Goal: Find specific page/section: Find specific page/section

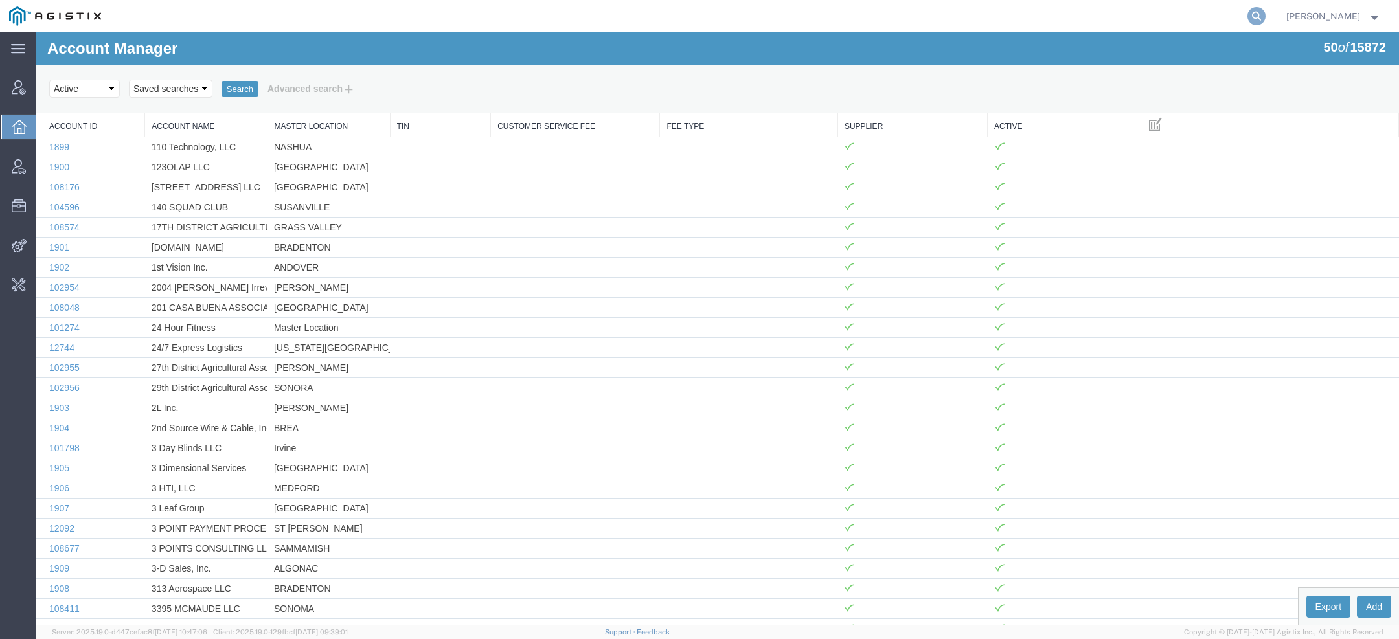
click at [1261, 16] on icon at bounding box center [1256, 16] width 18 height 18
paste input "4969011"
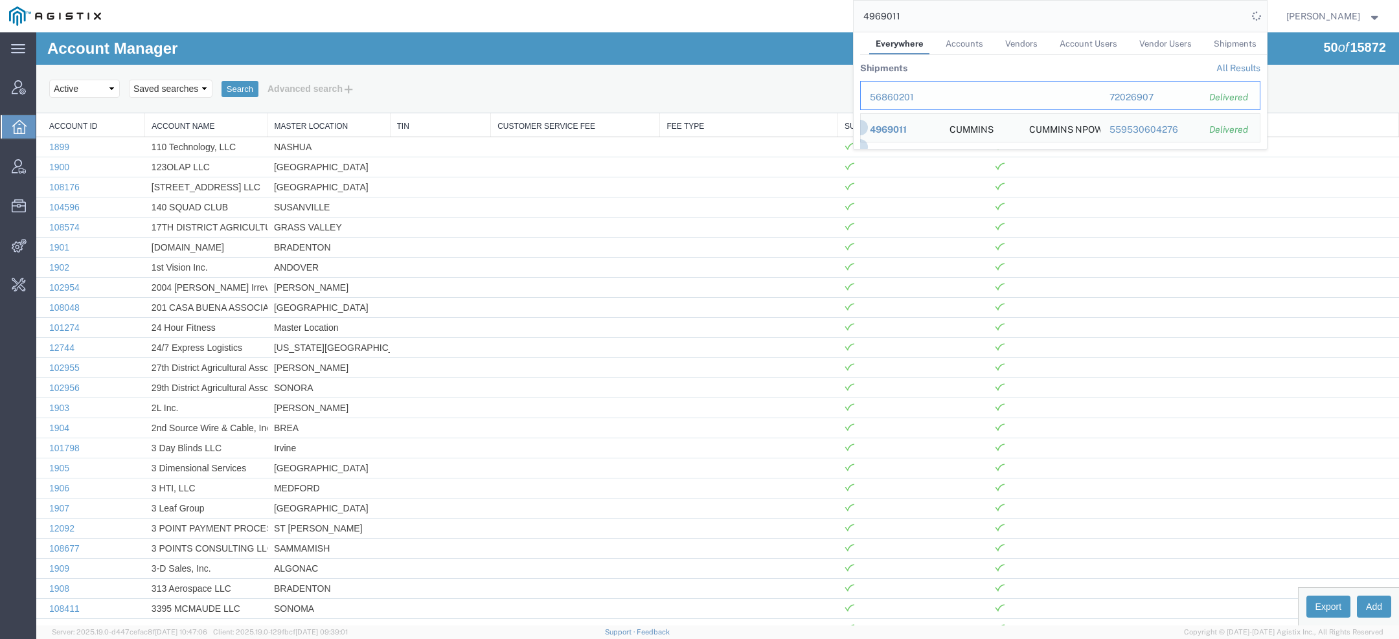
click at [901, 92] on div "56860201" at bounding box center [901, 98] width 62 height 14
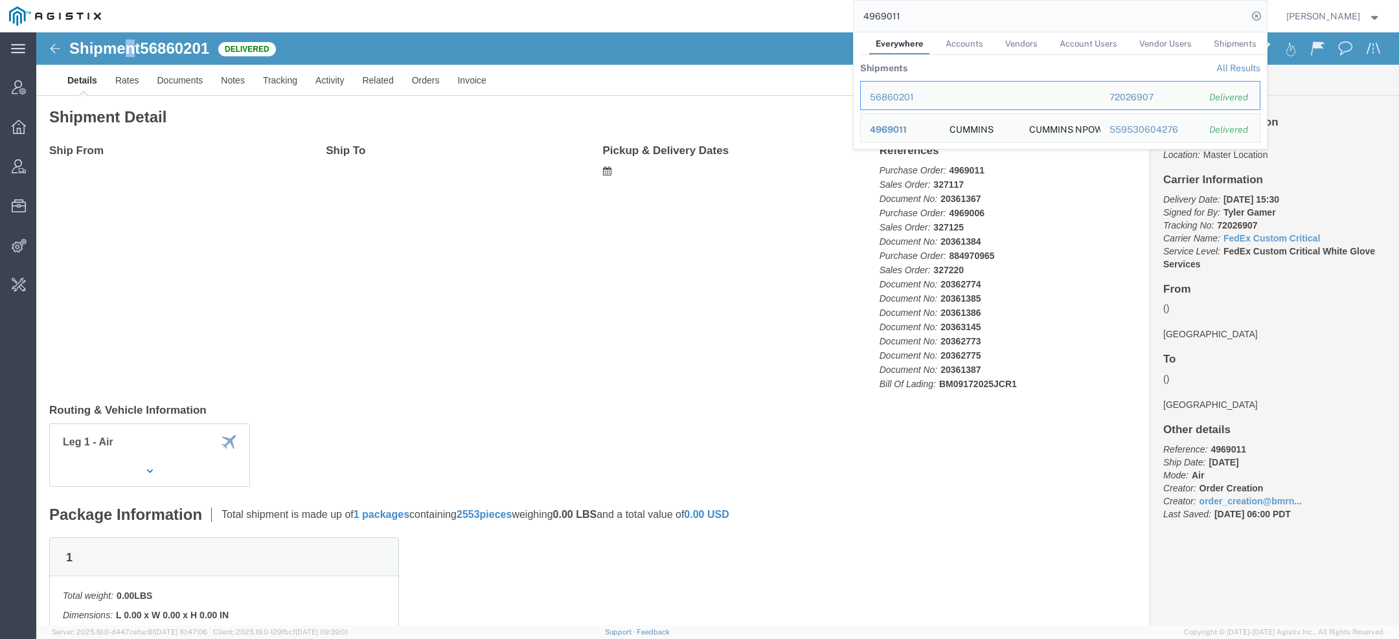
click h1 "Shipment 56860201"
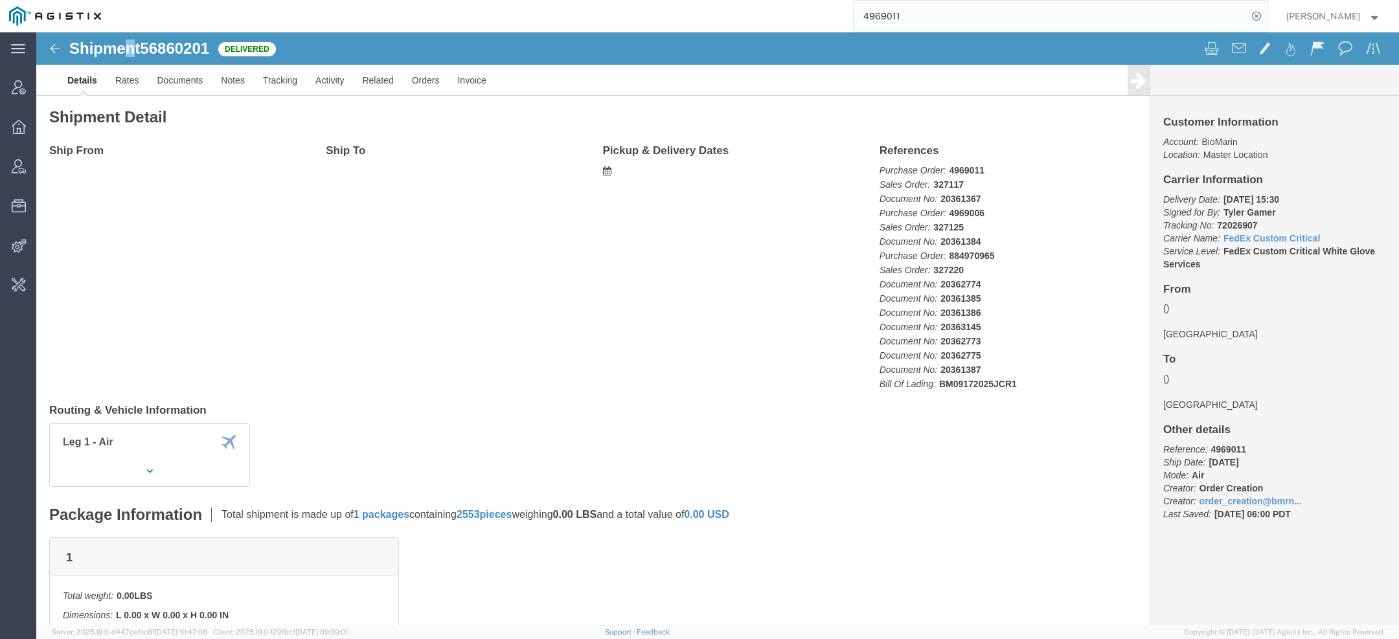
copy h1 "n"
drag, startPoint x: 908, startPoint y: 14, endPoint x: 512, endPoint y: 14, distance: 396.3
click at [524, 14] on div "4969011" at bounding box center [688, 16] width 1156 height 32
paste input "n"
type input "amentum"
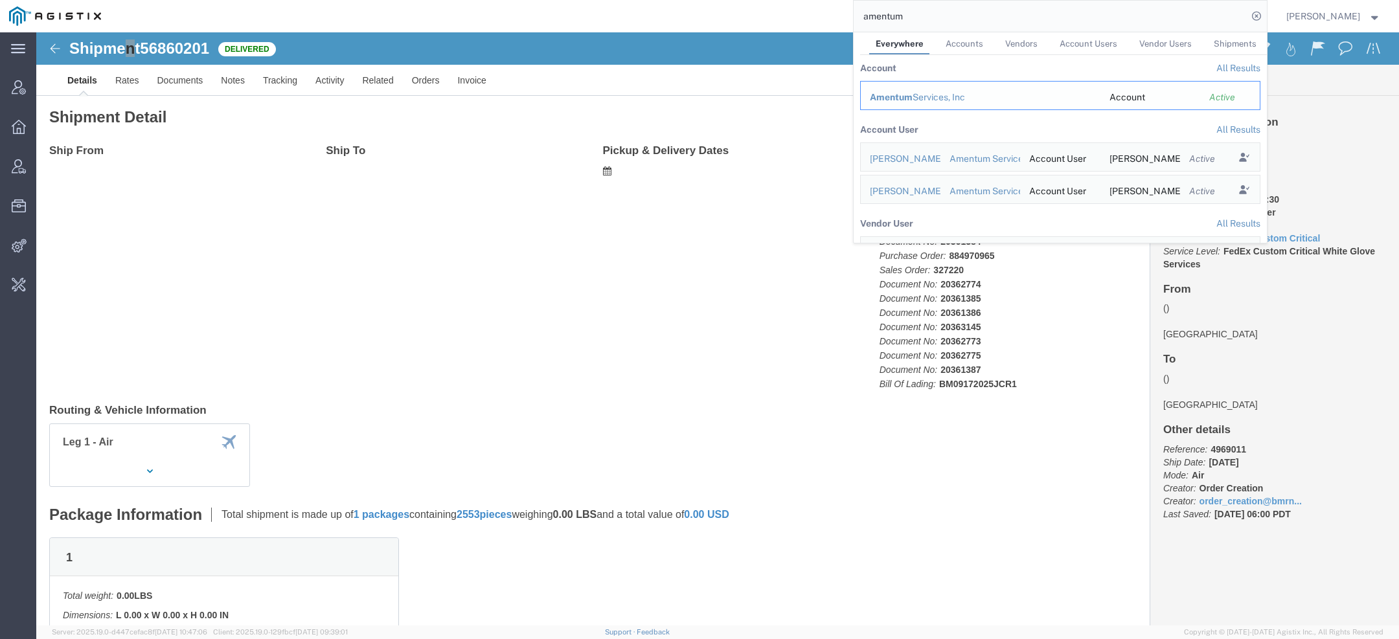
click at [893, 102] on span "Amentum" at bounding box center [891, 97] width 43 height 10
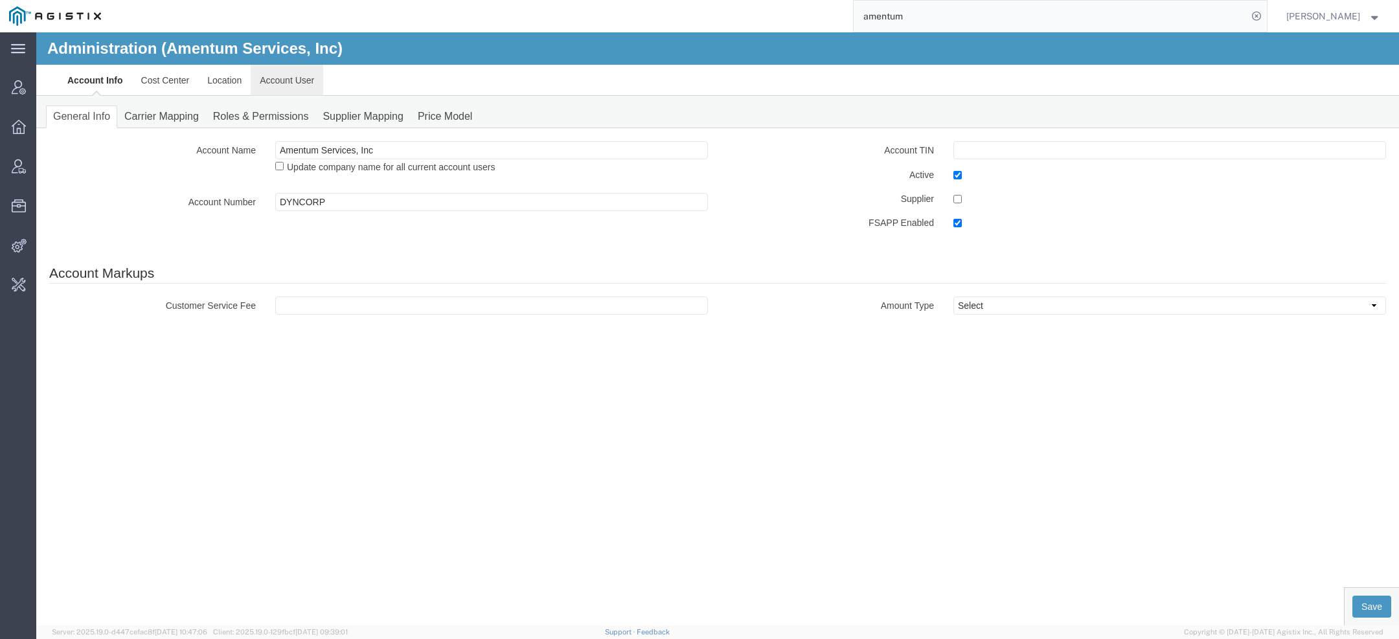
click at [271, 75] on link "Account User" at bounding box center [287, 80] width 73 height 31
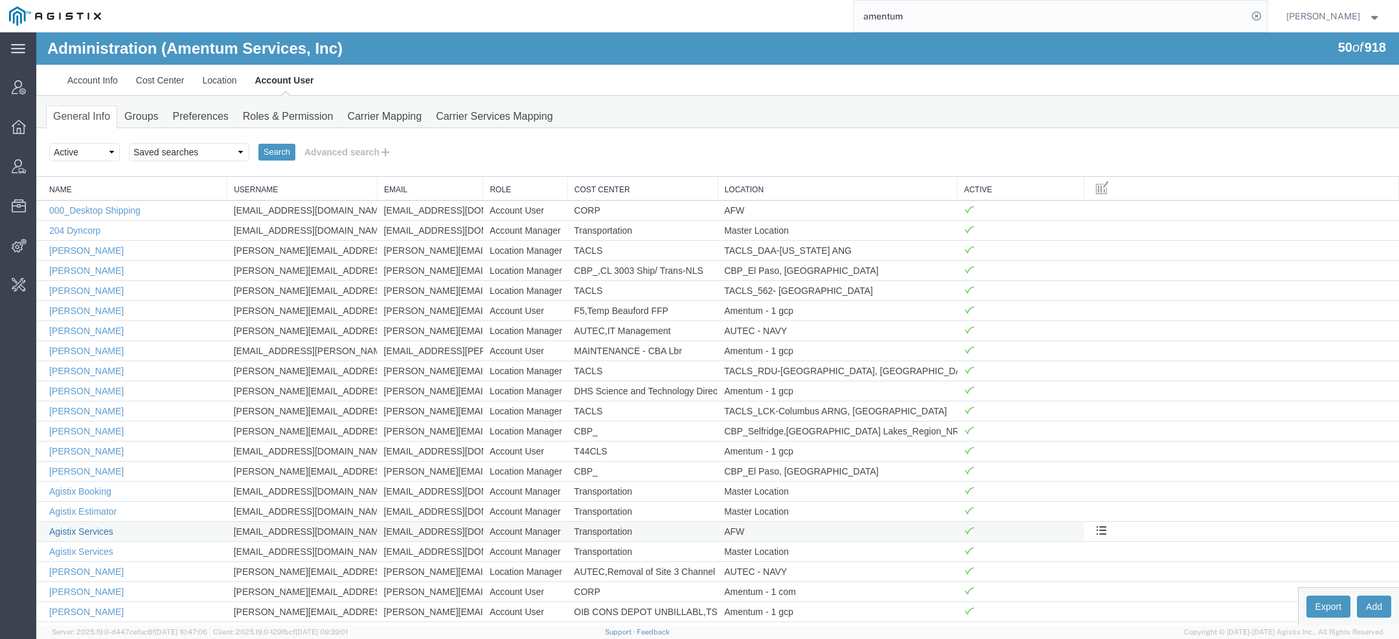
click at [92, 526] on link "Agistix Services" at bounding box center [81, 531] width 64 height 10
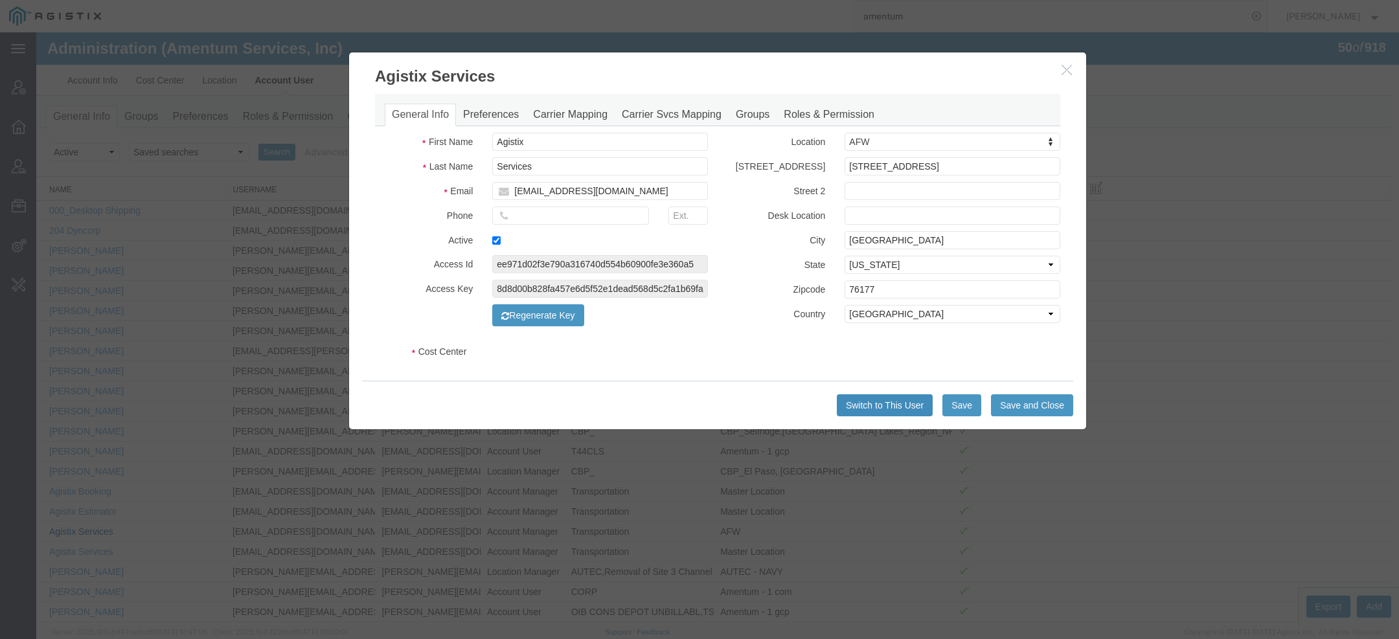
select select "DEPARTMENT"
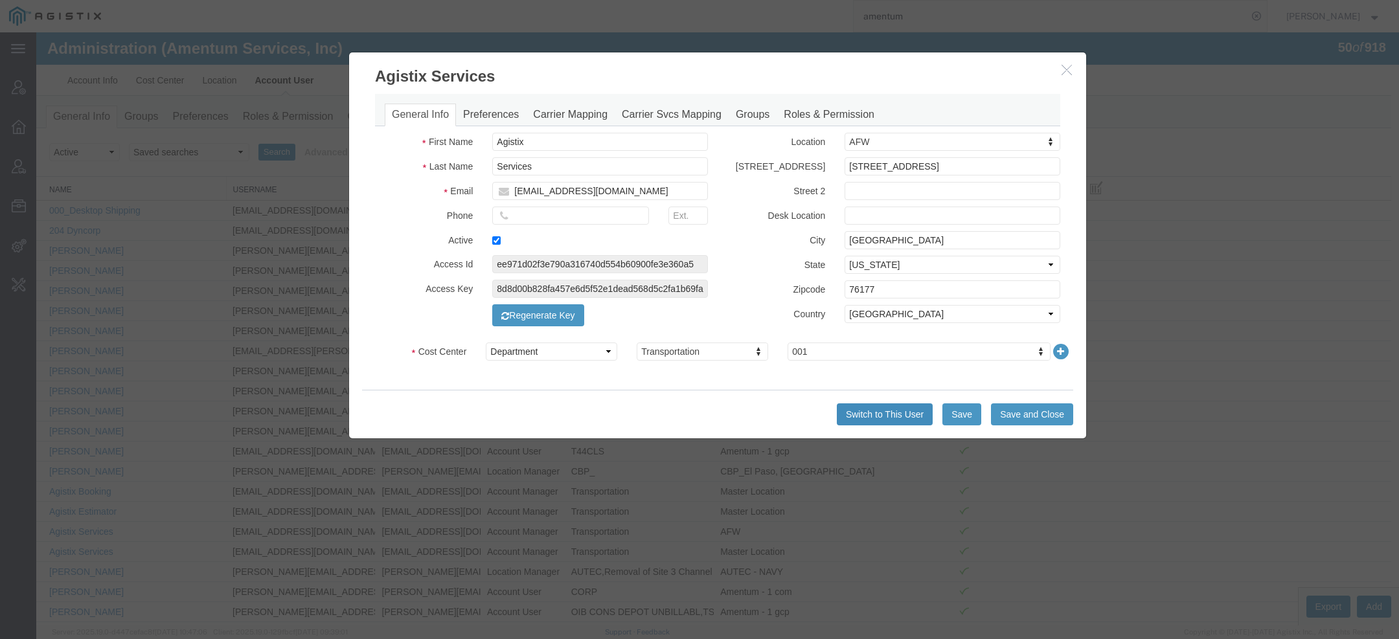
click at [899, 419] on button "Switch to This User" at bounding box center [885, 414] width 96 height 22
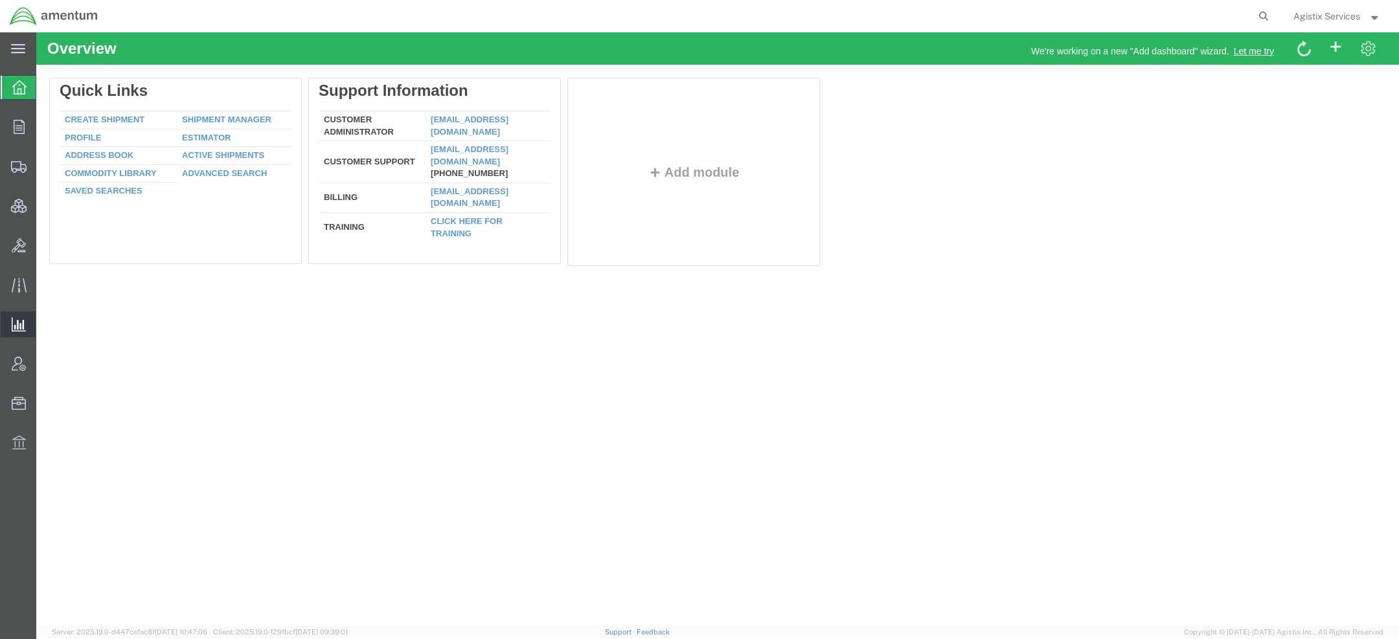
click at [0, 0] on span "Ad Hoc Reports" at bounding box center [0, 0] width 0 height 0
